Goal: Task Accomplishment & Management: Manage account settings

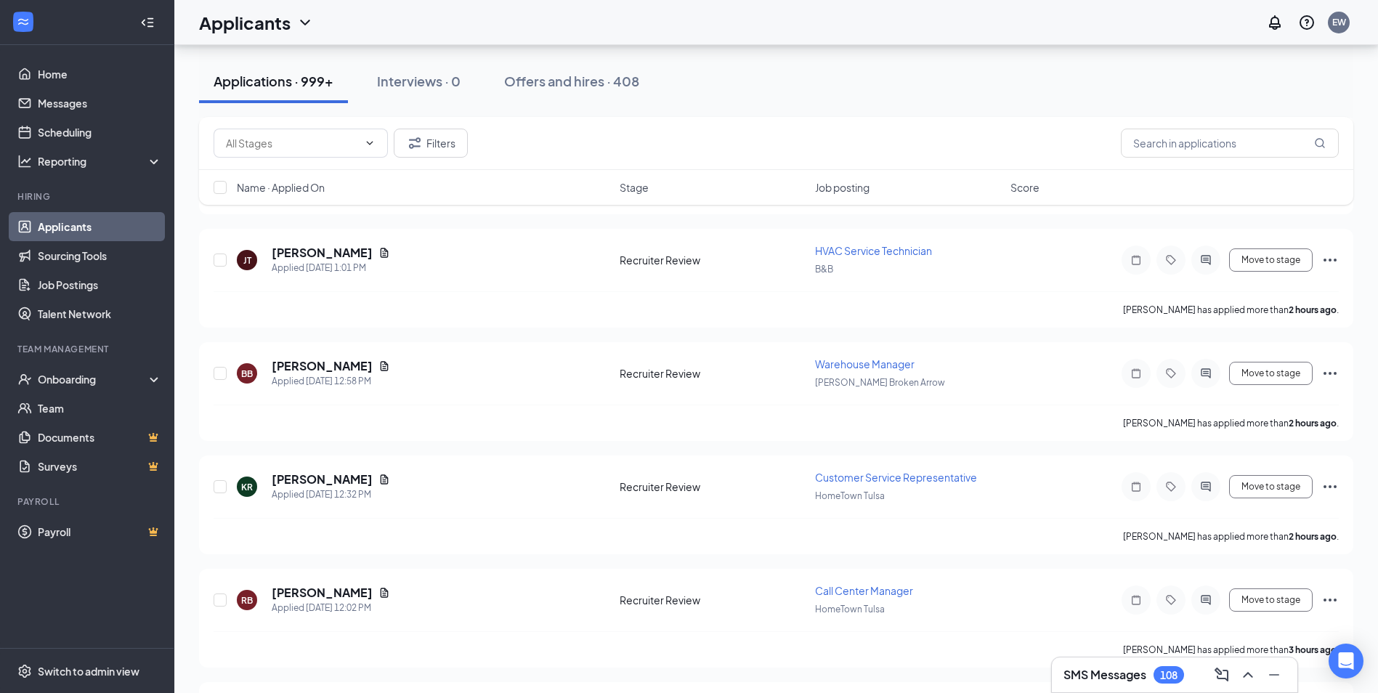
scroll to position [363, 0]
click at [747, 110] on div "Applications · 999+ Interviews · 0 Offers and hires · 408" at bounding box center [776, 81] width 1155 height 73
click at [1331, 257] on icon "Ellipses" at bounding box center [1330, 259] width 17 height 17
click at [1244, 257] on button "Move to stage" at bounding box center [1272, 260] width 84 height 23
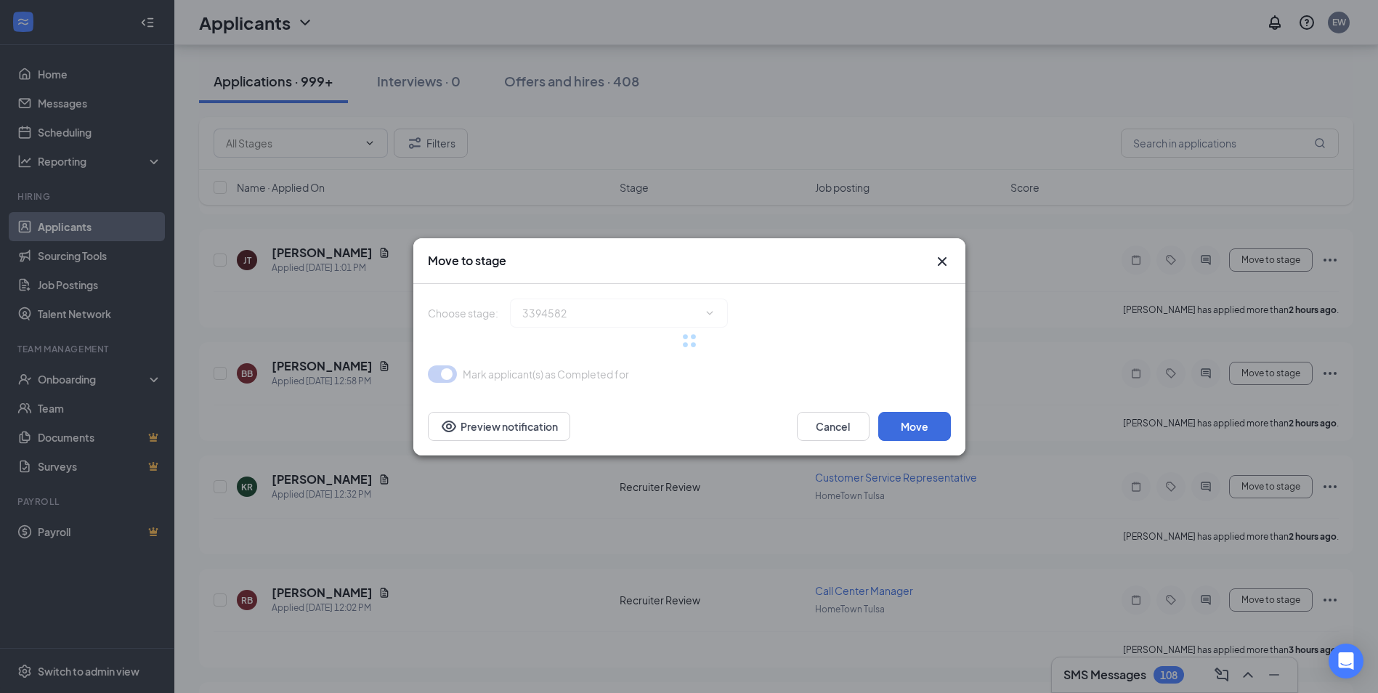
type input "Manager Review (next stage)"
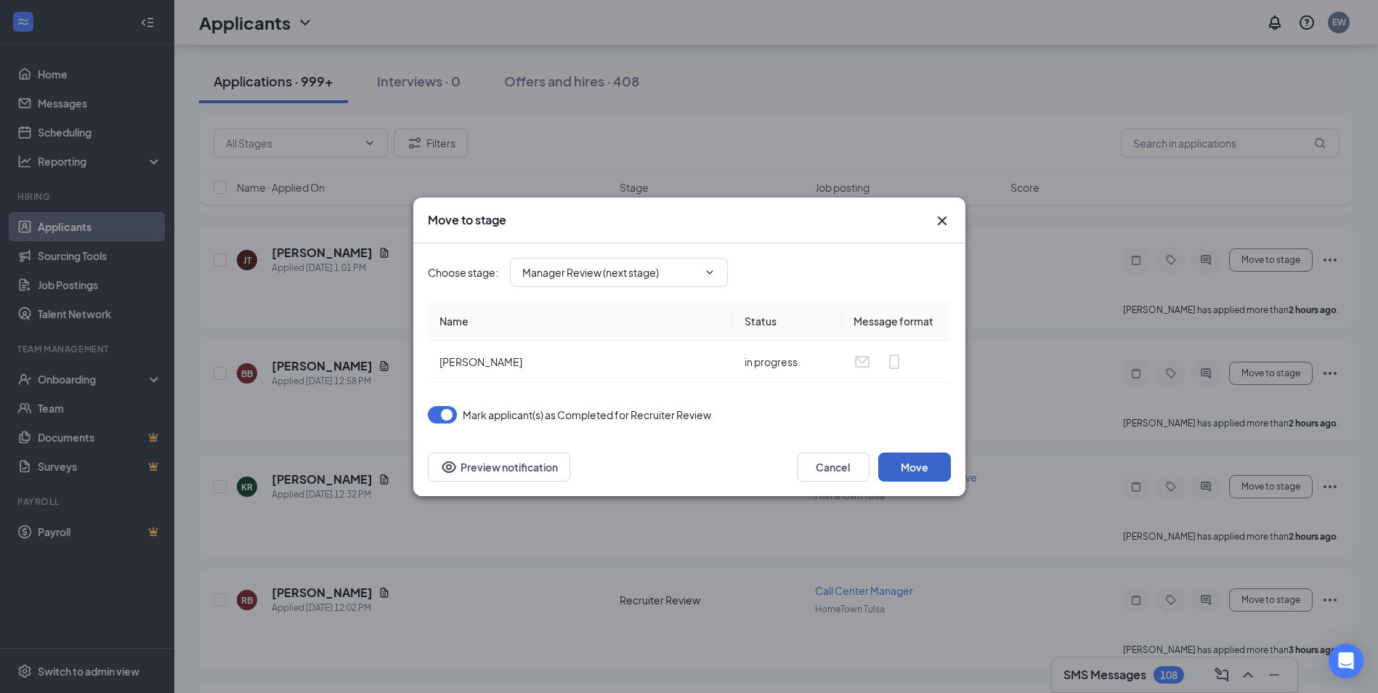
click at [899, 460] on button "Move" at bounding box center [915, 467] width 73 height 29
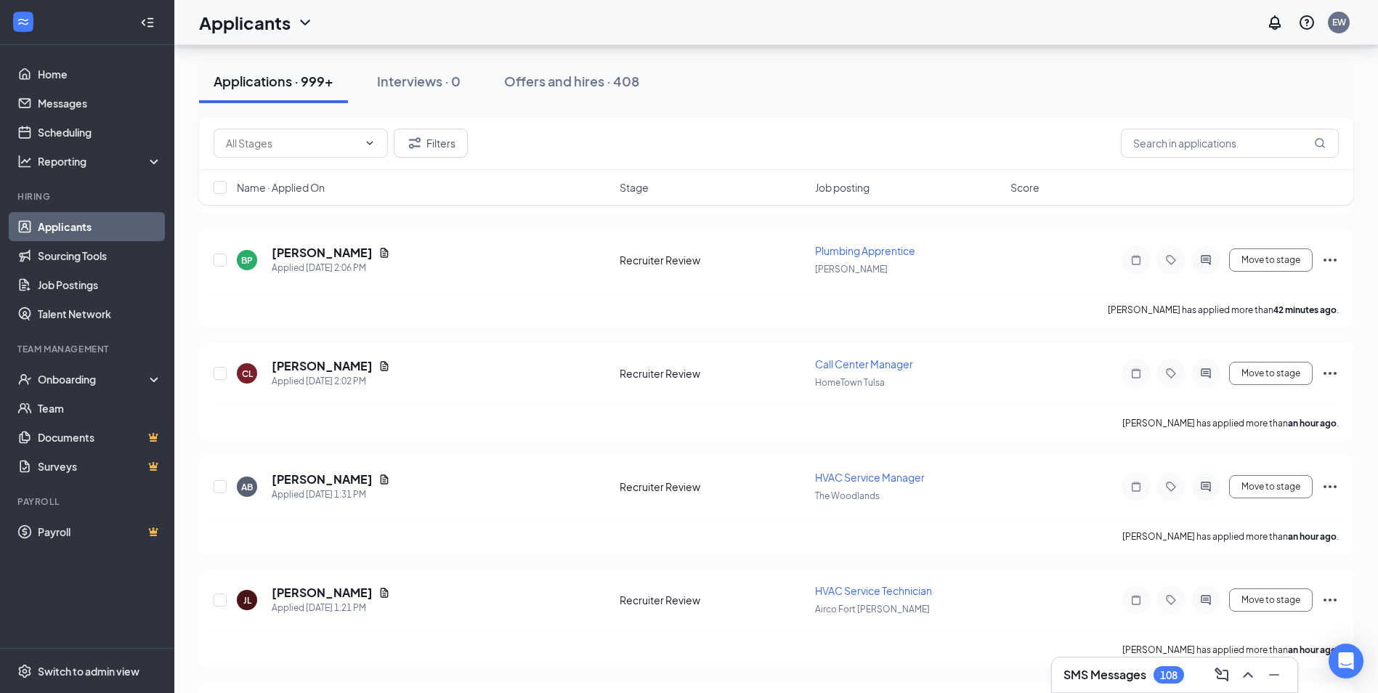
click at [1012, 101] on div "Applications · 999+ Interviews · 0 Offers and hires · 408" at bounding box center [776, 82] width 1155 height 44
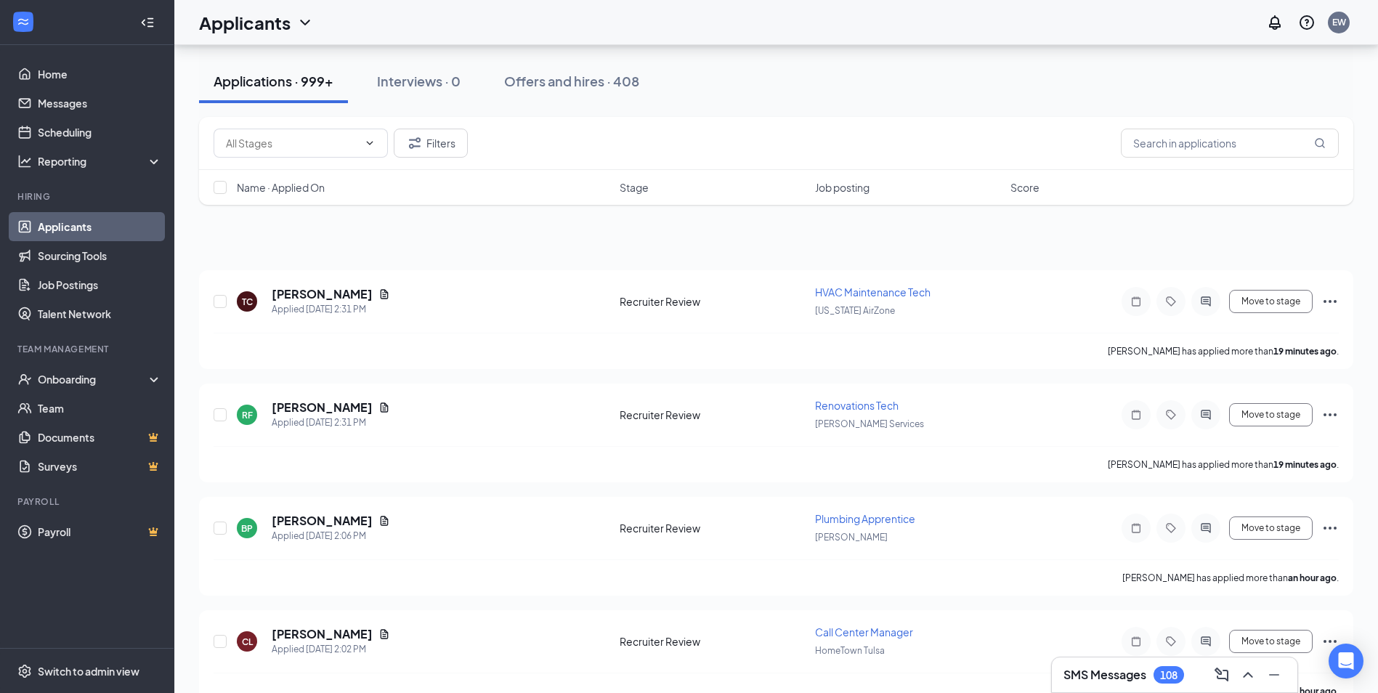
scroll to position [0, 0]
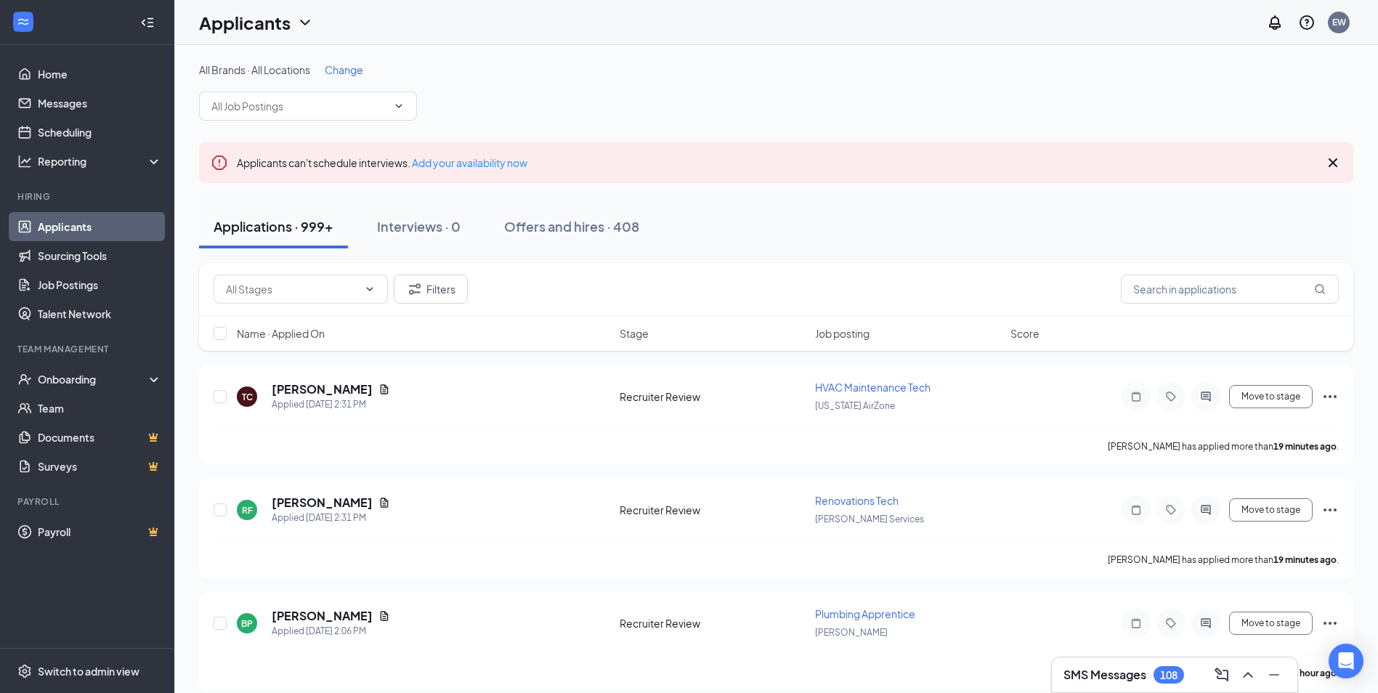
click at [340, 72] on span "Change" at bounding box center [344, 69] width 39 height 13
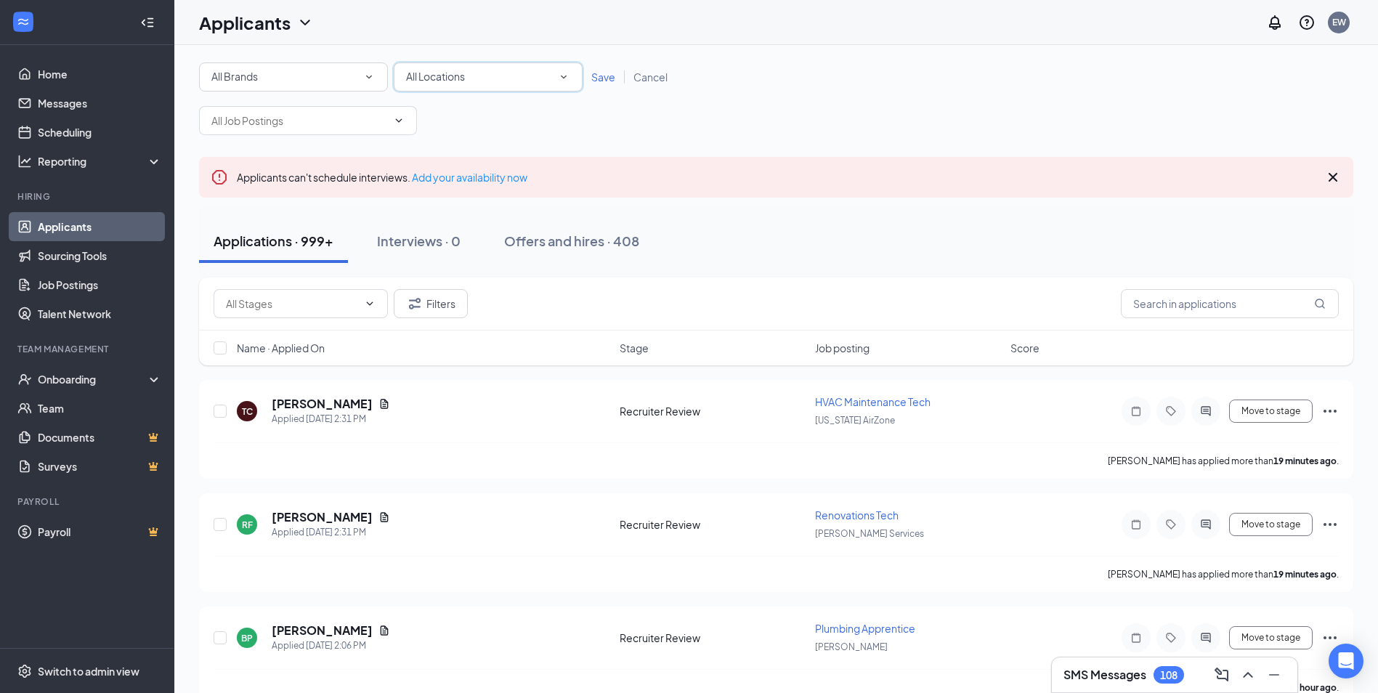
click at [403, 67] on div "All Locations All Locations" at bounding box center [488, 76] width 189 height 29
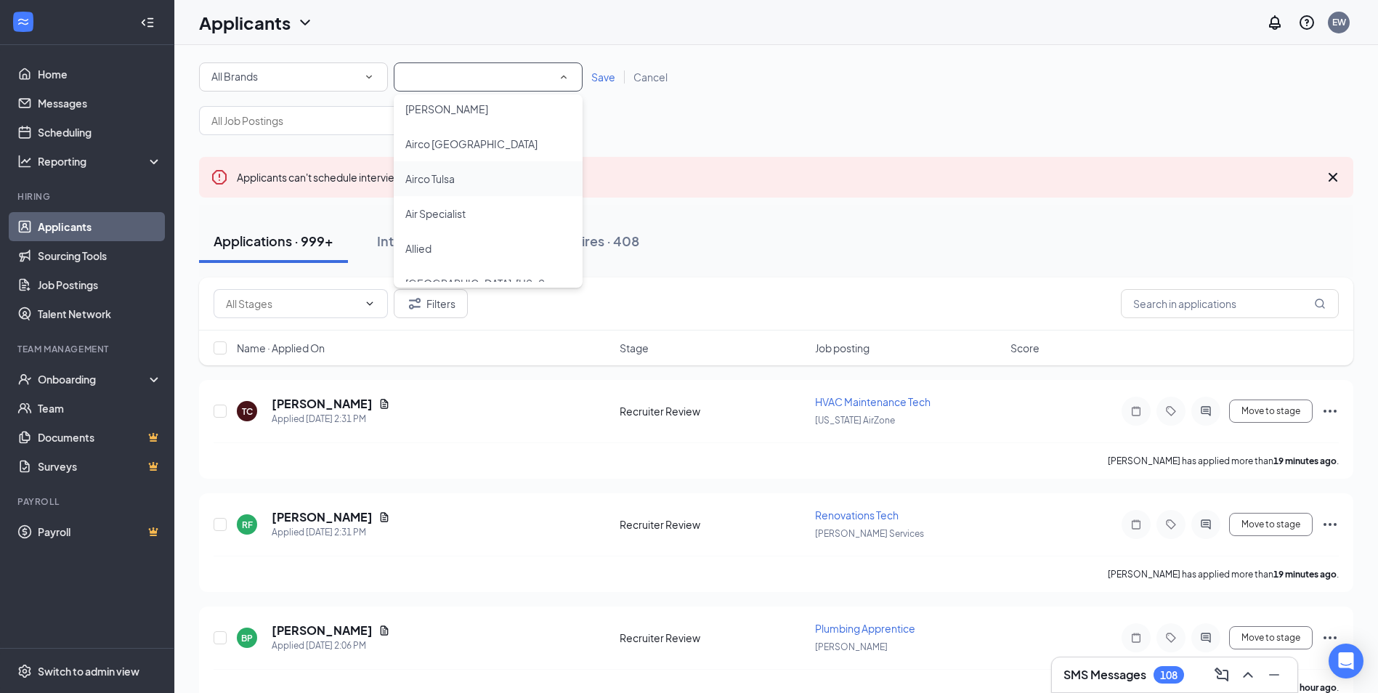
click at [504, 182] on div "Airco Tulsa" at bounding box center [488, 178] width 166 height 17
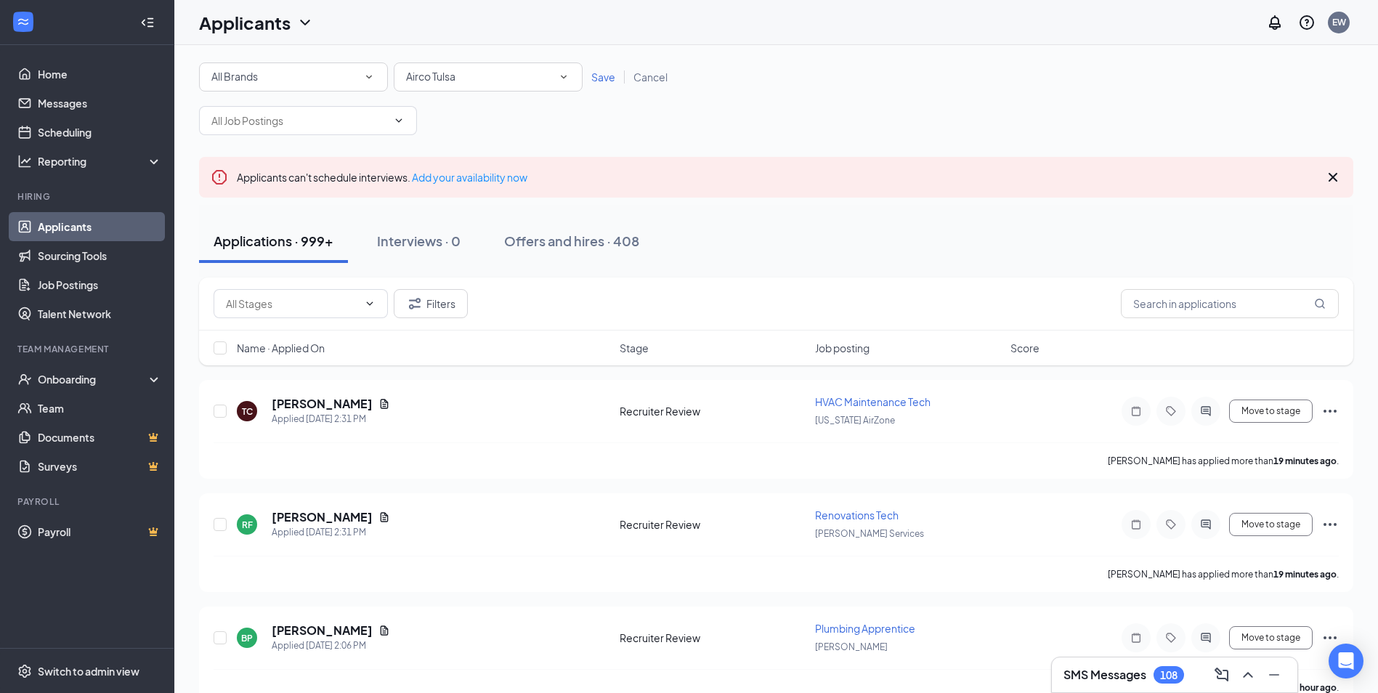
click at [610, 77] on span "Save" at bounding box center [604, 76] width 24 height 13
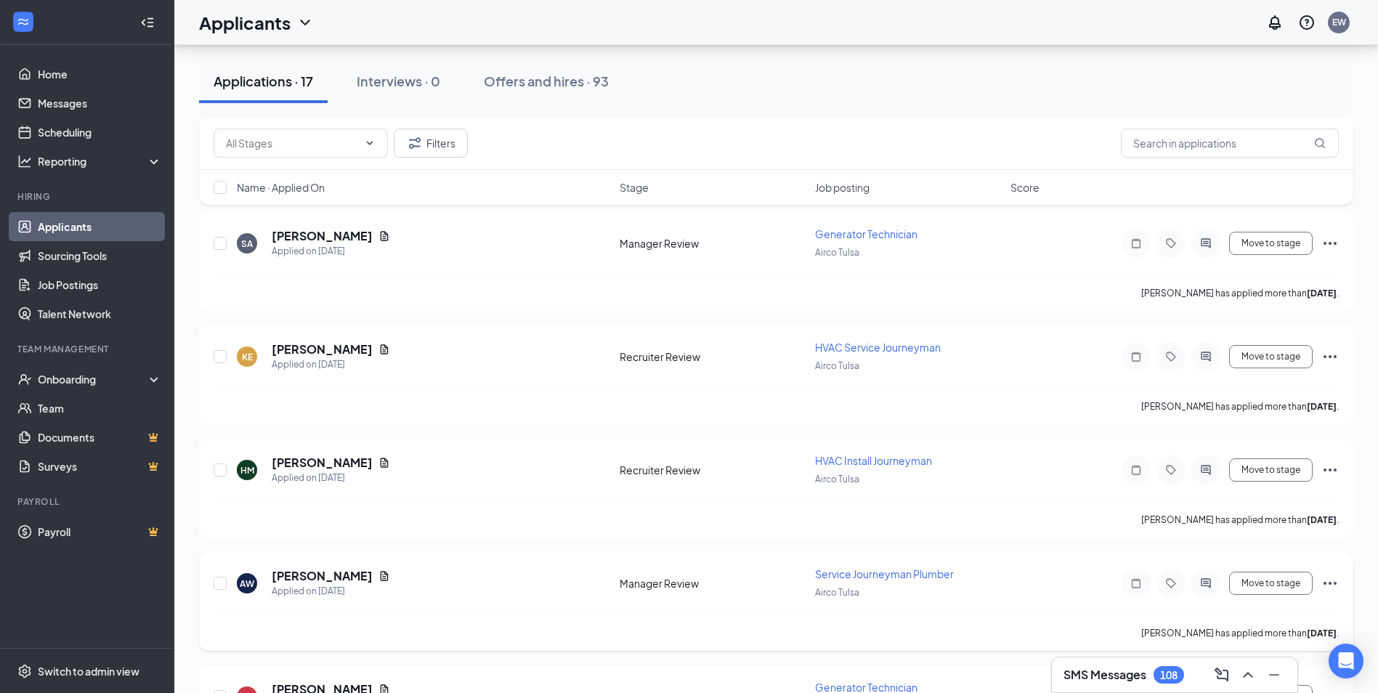
scroll to position [945, 0]
